Goal: Find specific page/section: Find specific page/section

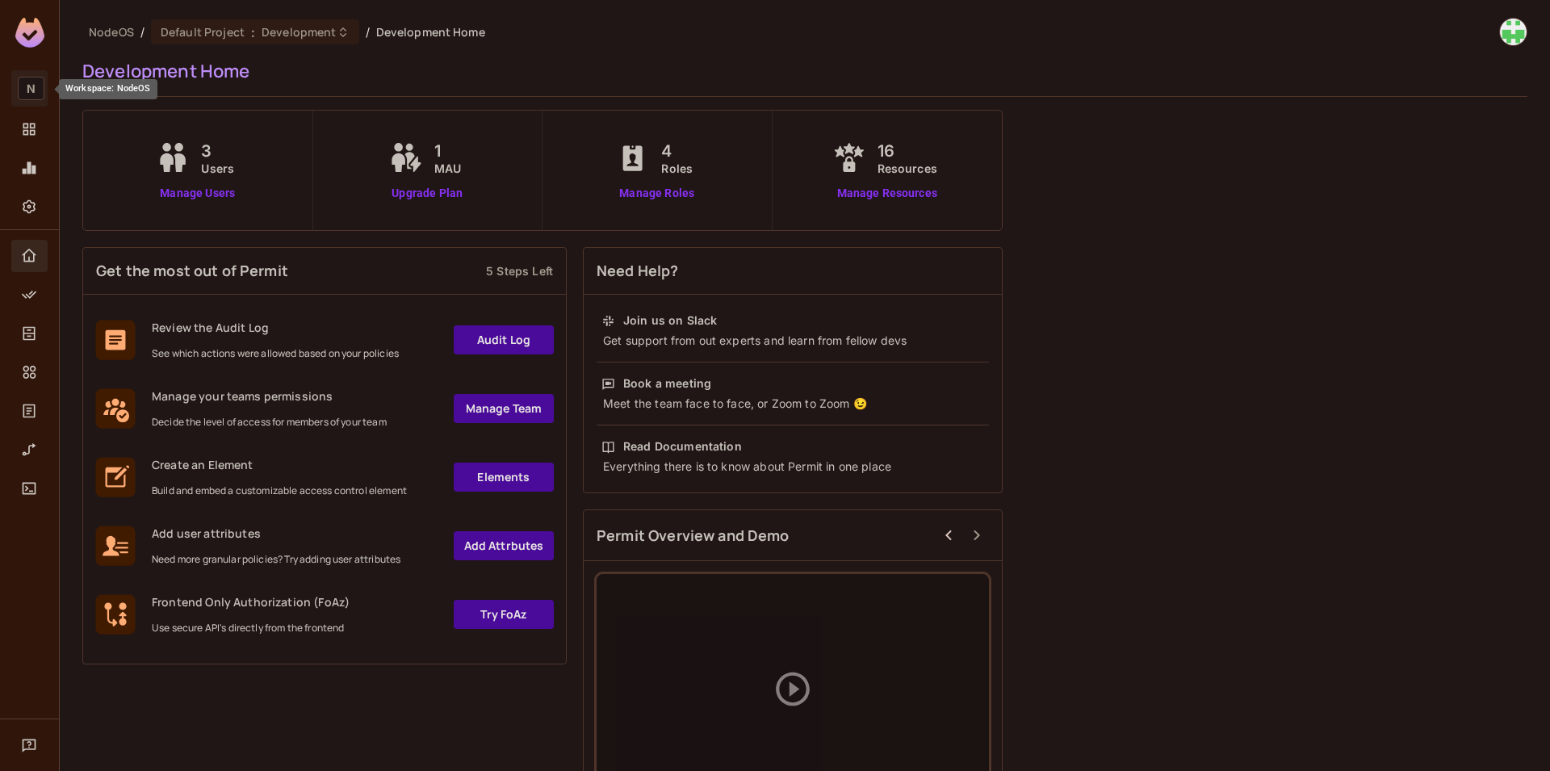
click at [27, 78] on span "N" at bounding box center [31, 88] width 27 height 23
click at [5, 75] on div at bounding box center [775, 385] width 1550 height 771
click at [28, 32] on img at bounding box center [29, 33] width 29 height 30
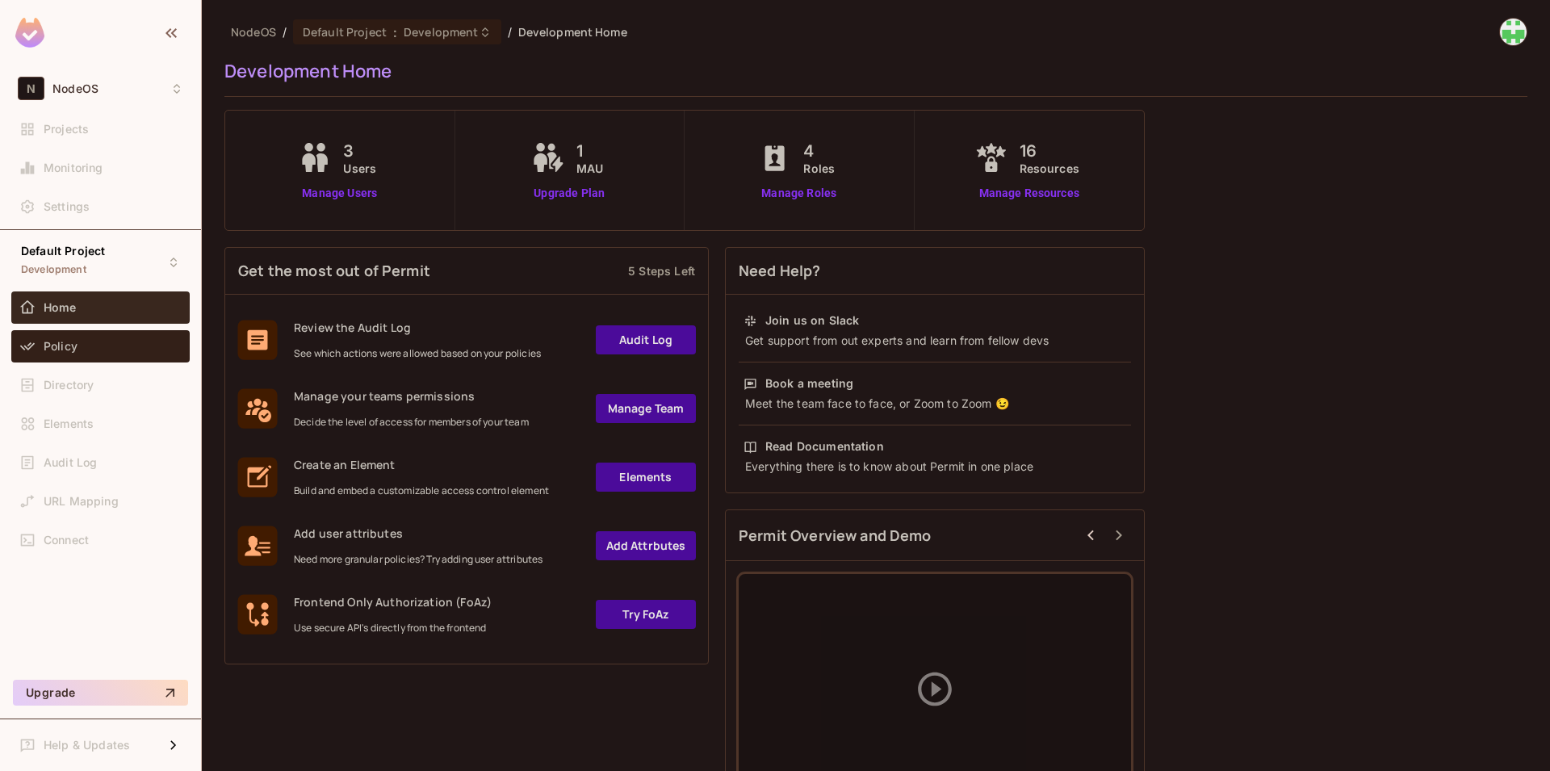
click at [91, 354] on div "Policy" at bounding box center [101, 346] width 166 height 19
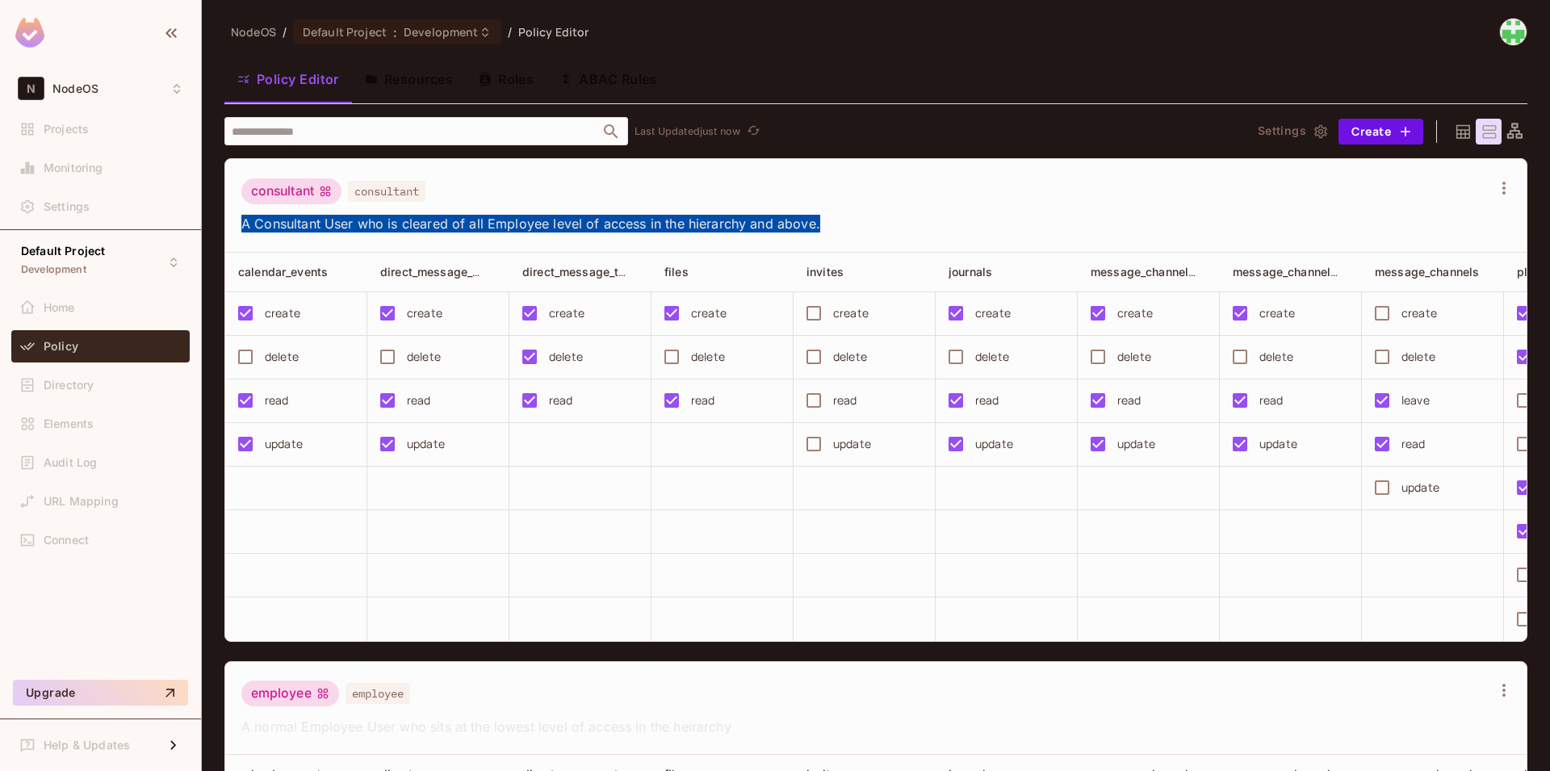
drag, startPoint x: 829, startPoint y: 222, endPoint x: 241, endPoint y: 229, distance: 588.7
click at [241, 229] on span "A Consultant User who is cleared of all Employee level of access in the hierarc…" at bounding box center [866, 224] width 1250 height 18
click at [242, 223] on span "A Consultant User who is cleared of all Employee level of access in the hierarc…" at bounding box center [866, 224] width 1250 height 18
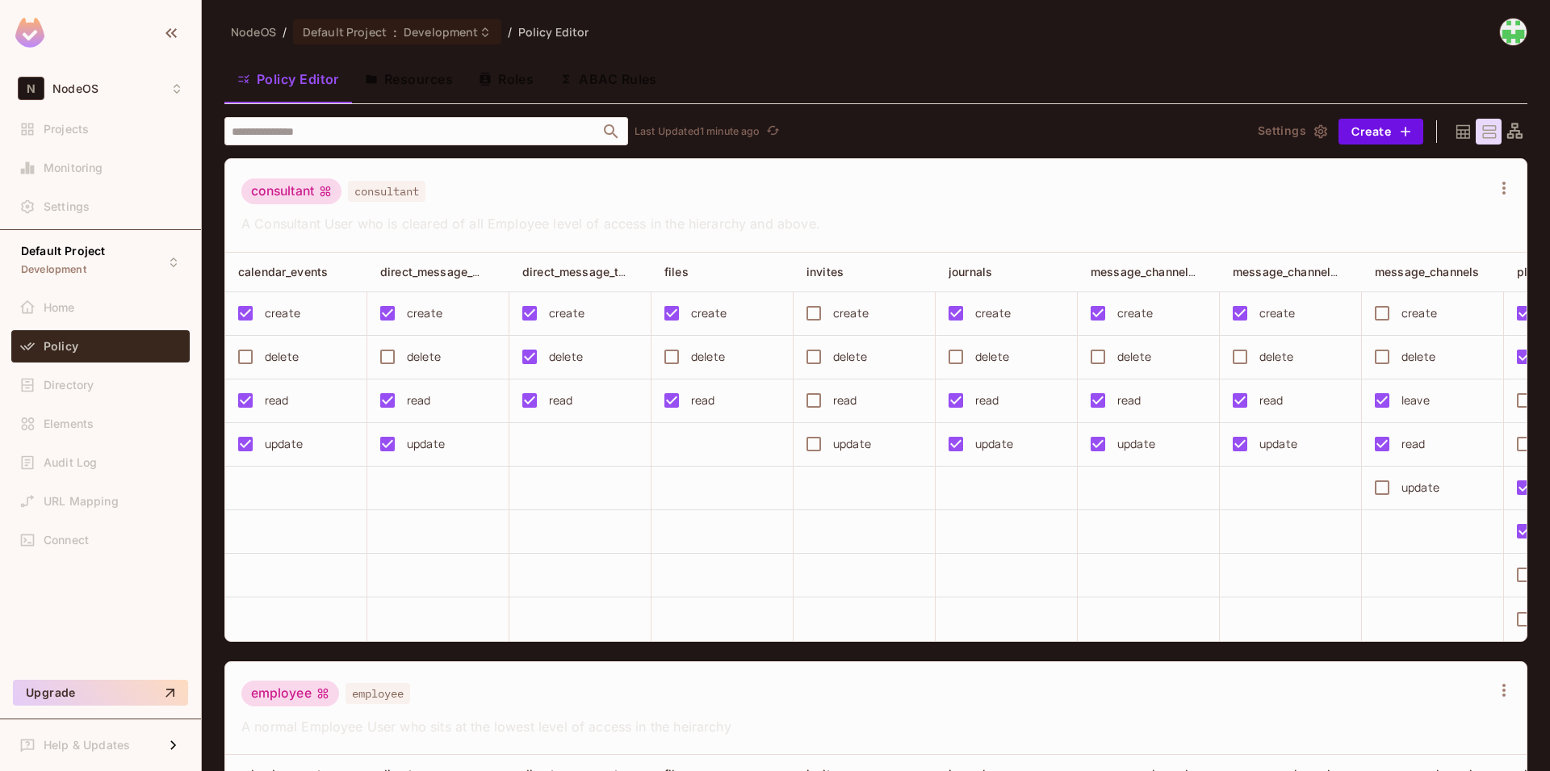
click at [1505, 124] on icon at bounding box center [1515, 132] width 20 height 20
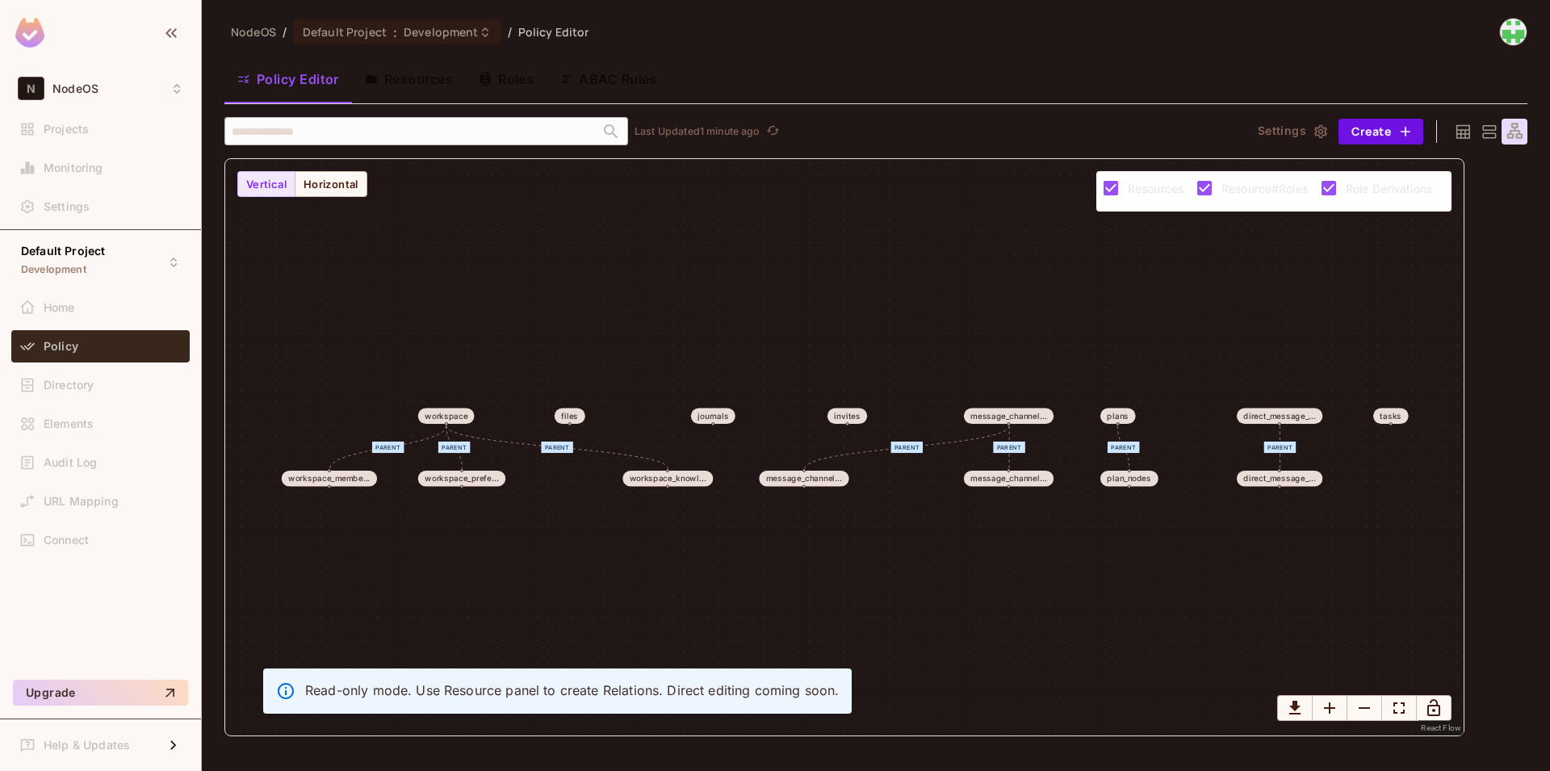
click at [1466, 126] on icon at bounding box center [1463, 132] width 20 height 20
